Goal: Task Accomplishment & Management: Use online tool/utility

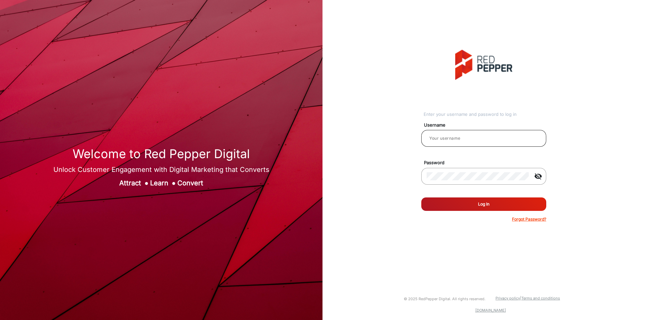
type input "[PERSON_NAME]"
click at [467, 139] on input "[PERSON_NAME]" at bounding box center [484, 138] width 114 height 8
click at [453, 202] on button "Log In" at bounding box center [484, 204] width 125 height 13
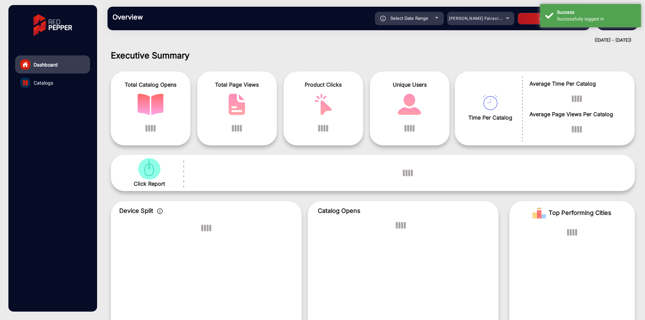
scroll to position [5, 0]
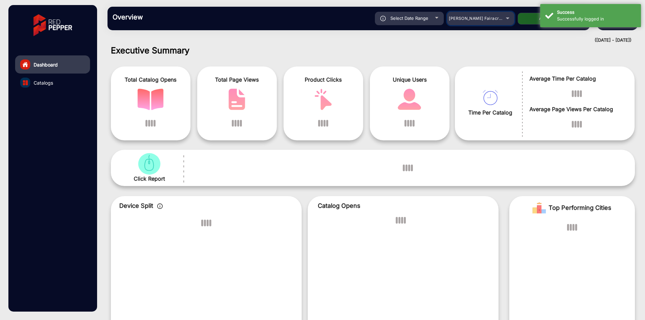
click at [500, 18] on div "[PERSON_NAME] Fairacre Farms" at bounding box center [476, 18] width 54 height 8
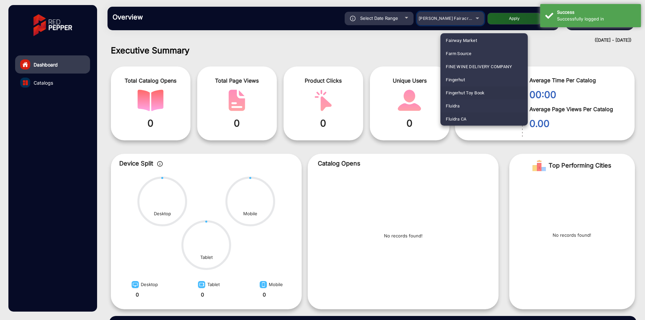
scroll to position [330, 0]
click at [467, 94] on mat-option "Fluidra" at bounding box center [484, 92] width 87 height 13
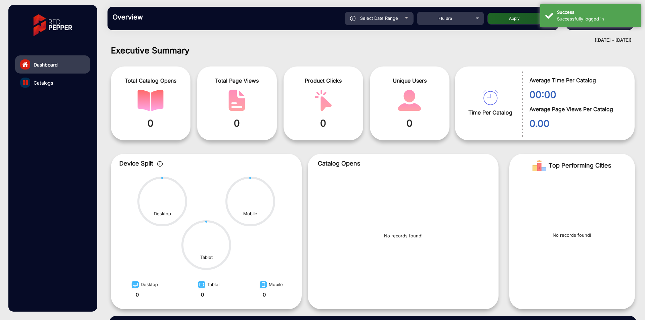
click at [512, 19] on button "Apply" at bounding box center [515, 19] width 54 height 12
type input "[DATE]"
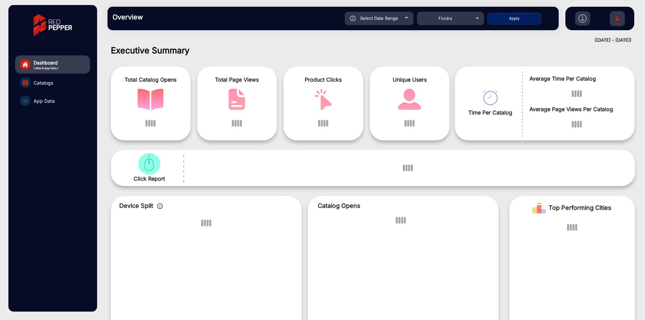
click at [393, 15] on div "Select Date Range" at bounding box center [379, 18] width 69 height 13
type input "[DATE]"
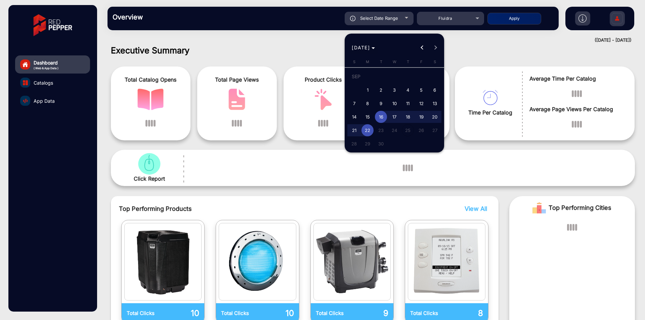
click at [370, 47] on span "[DATE]" at bounding box center [361, 48] width 18 height 6
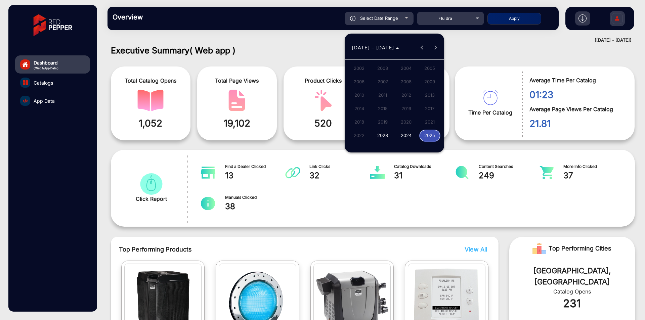
click at [421, 132] on span "2025" at bounding box center [430, 136] width 21 height 12
click at [428, 94] on span "AUG" at bounding box center [430, 95] width 21 height 12
drag, startPoint x: 424, startPoint y: 72, endPoint x: 415, endPoint y: 87, distance: 17.8
click at [425, 73] on span "1" at bounding box center [422, 78] width 12 height 14
type input "[DATE]"
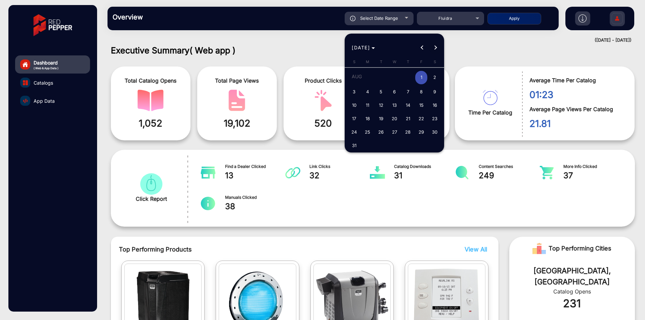
click at [438, 44] on span "Next month" at bounding box center [435, 47] width 13 height 13
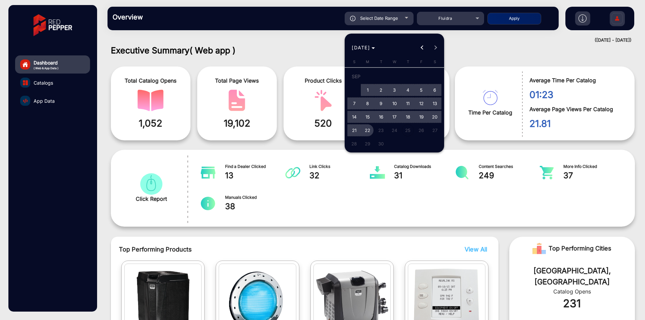
click at [370, 129] on span "22" at bounding box center [368, 130] width 12 height 12
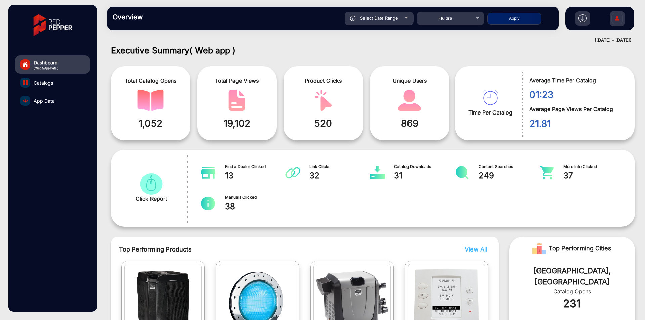
type input "[DATE]"
click at [518, 12] on div "Select Date Range [DATE] [DATE] – [DATE] End date Fluidra Apply" at bounding box center [355, 18] width 397 height 13
click at [516, 20] on button "Apply" at bounding box center [515, 19] width 54 height 12
type input "[DATE]"
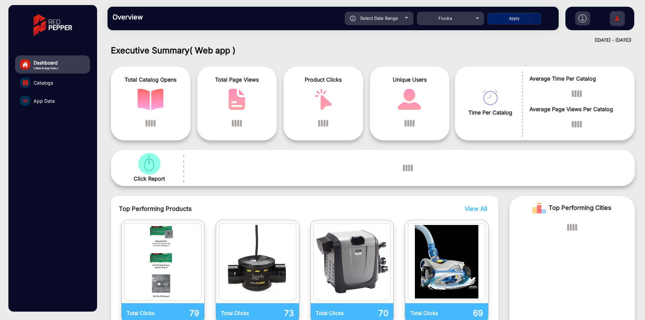
click at [58, 99] on link "App Data" at bounding box center [52, 101] width 75 height 18
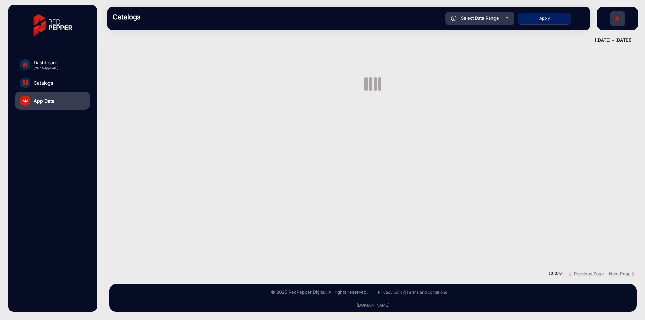
click at [51, 101] on span "App Data" at bounding box center [44, 100] width 21 height 7
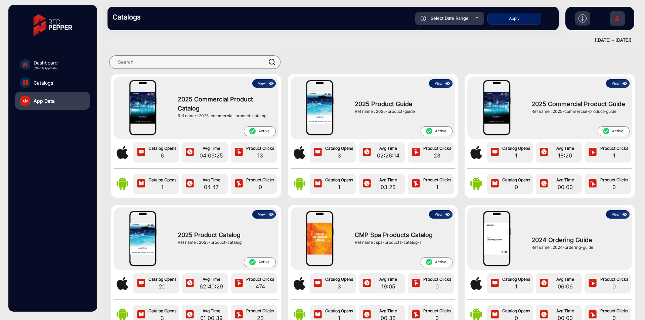
click at [273, 214] on img at bounding box center [272, 214] width 8 height 7
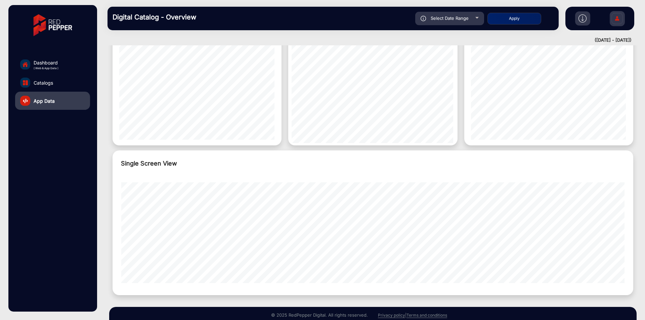
scroll to position [486, 0]
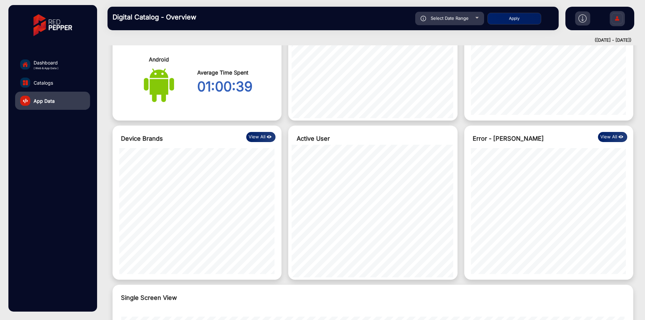
click at [69, 84] on link "Catalogs" at bounding box center [52, 83] width 75 height 18
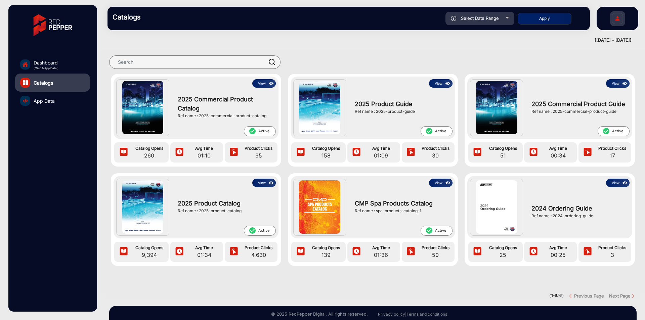
click at [265, 85] on button "View" at bounding box center [264, 83] width 24 height 8
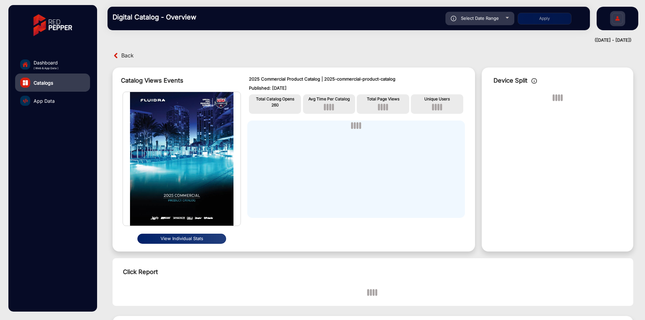
click at [203, 241] on button "View Individual Stats" at bounding box center [181, 239] width 89 height 10
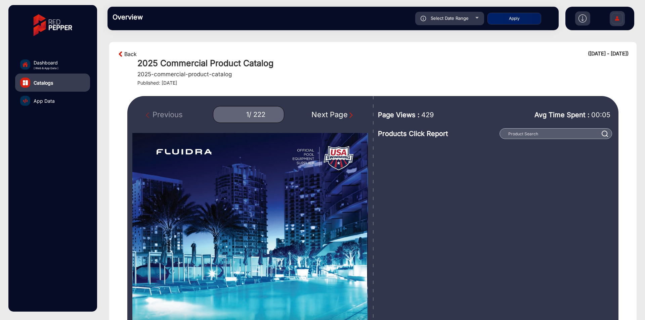
click at [136, 56] on link "Back" at bounding box center [130, 54] width 12 height 8
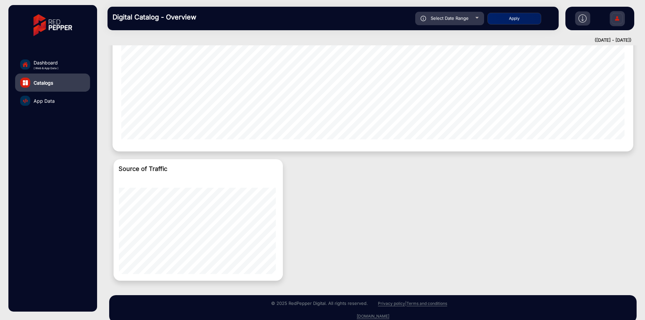
scroll to position [509, 0]
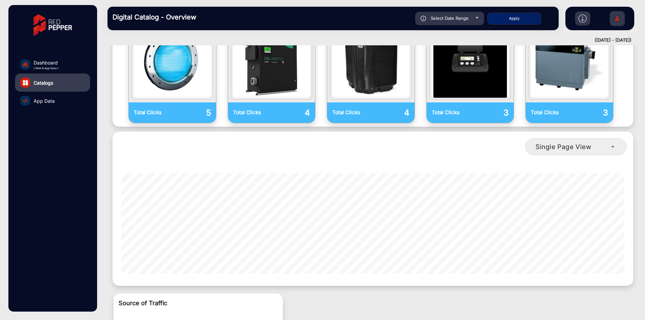
click at [56, 107] on link "App Data" at bounding box center [52, 101] width 75 height 18
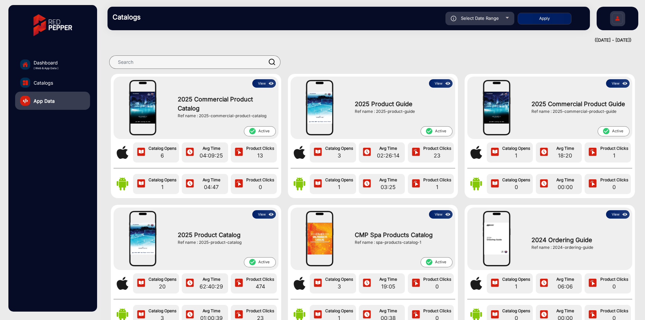
click at [270, 215] on img at bounding box center [272, 214] width 8 height 7
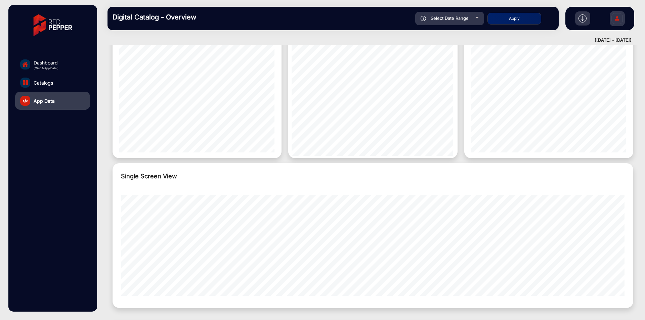
scroll to position [632, 0]
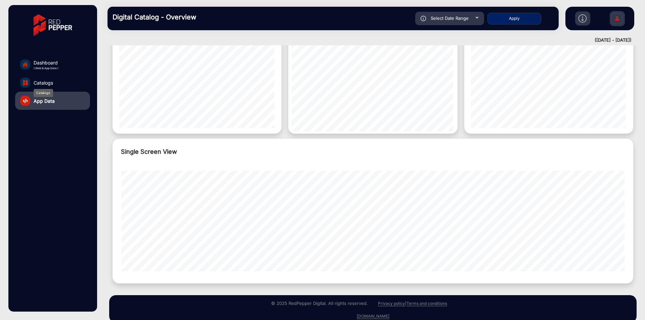
click at [40, 85] on span "Catalogs" at bounding box center [43, 82] width 19 height 7
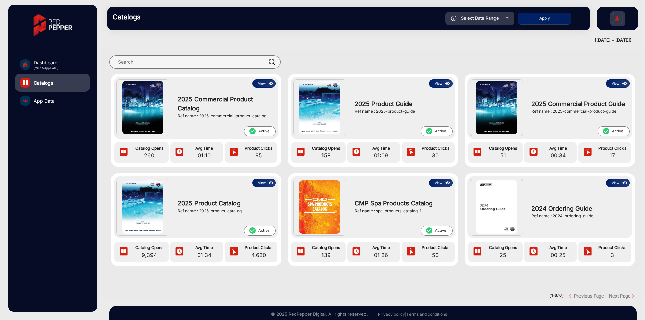
click at [268, 186] on img at bounding box center [272, 183] width 8 height 7
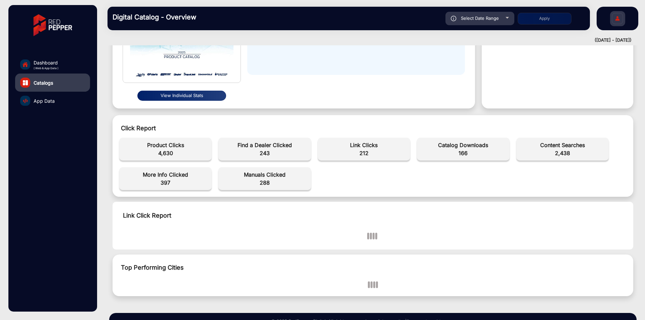
scroll to position [172, 0]
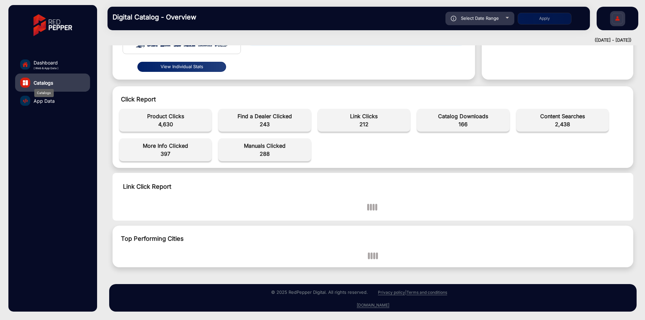
click at [38, 98] on span "App Data" at bounding box center [44, 100] width 21 height 7
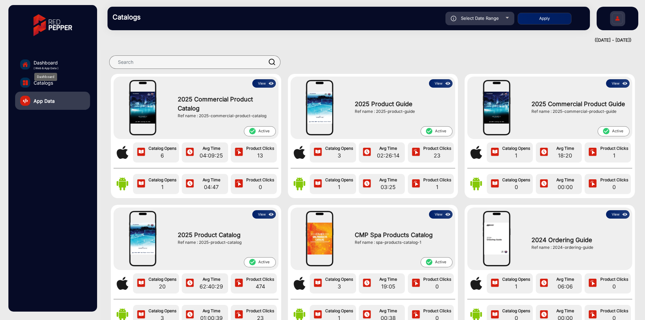
click at [48, 65] on span "Dashboard" at bounding box center [46, 62] width 25 height 7
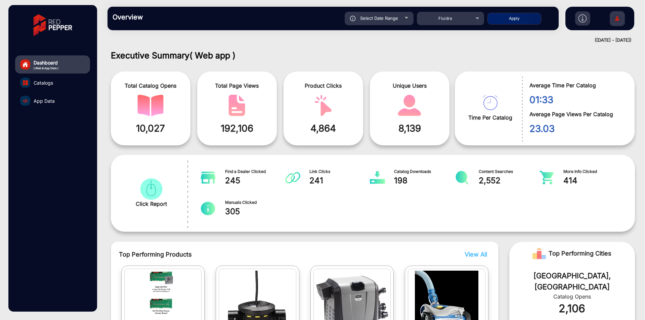
scroll to position [5, 0]
